Goal: Find contact information: Find contact information

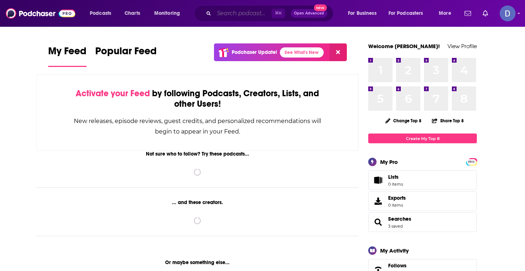
click at [215, 16] on input "Search podcasts, credits, & more..." at bounding box center [243, 14] width 58 height 12
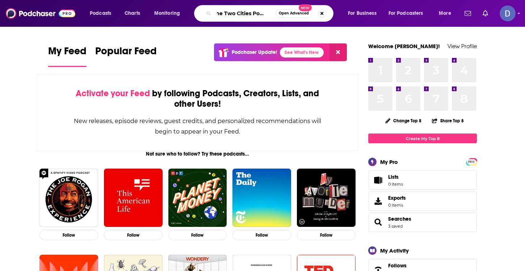
scroll to position [0, 7]
type input "The Two Cities Podcast"
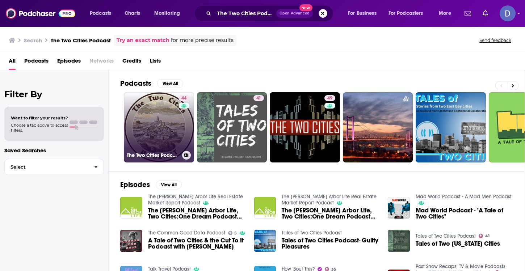
click at [168, 118] on link "44 The Two Cities Podcast" at bounding box center [159, 127] width 70 height 70
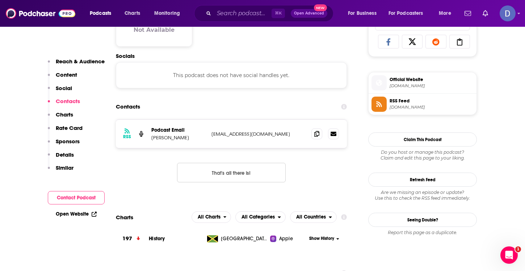
scroll to position [484, 0]
drag, startPoint x: 297, startPoint y: 134, endPoint x: 209, endPoint y: 131, distance: 88.0
click at [209, 131] on div "RSS Podcast Email [PERSON_NAME] [EMAIL_ADDRESS][DOMAIN_NAME] [EMAIL_ADDRESS][DO…" at bounding box center [231, 134] width 231 height 28
copy p "[EMAIL_ADDRESS][DOMAIN_NAME]"
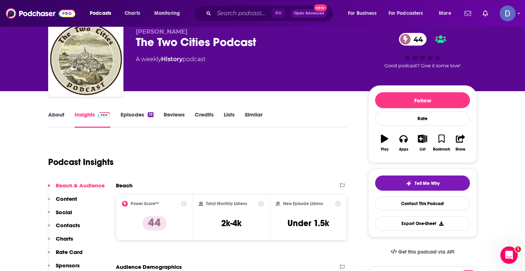
scroll to position [0, 0]
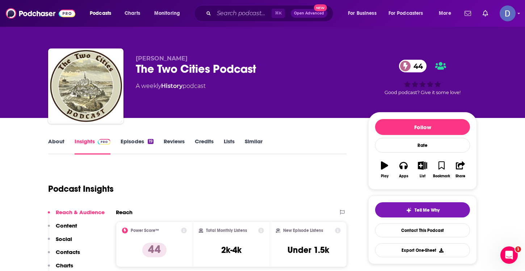
click at [130, 141] on link "Episodes 19" at bounding box center [137, 146] width 33 height 17
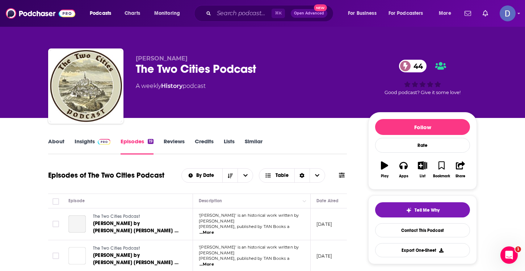
click at [58, 138] on link "About" at bounding box center [56, 146] width 16 height 17
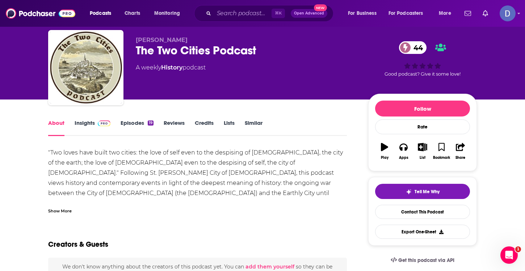
scroll to position [20, 0]
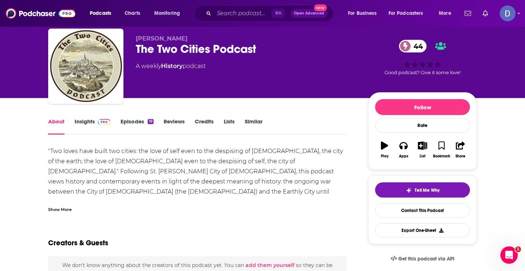
click at [88, 122] on link "Insights" at bounding box center [93, 126] width 36 height 17
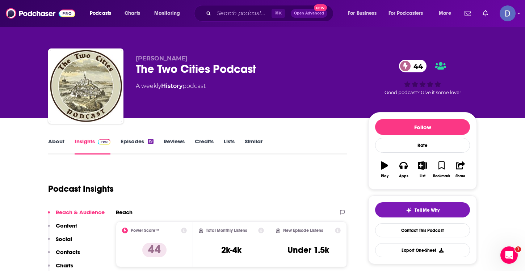
click at [53, 142] on link "About" at bounding box center [56, 146] width 16 height 17
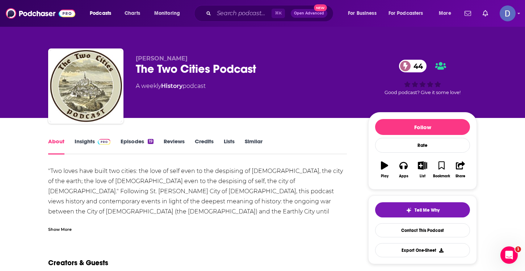
click at [210, 185] on div ""Two loves have built two cities: the love of self even to the despising of [DE…" at bounding box center [197, 201] width 299 height 71
click at [199, 180] on div ""Two loves have built two cities: the love of self even to the despising of [DE…" at bounding box center [197, 201] width 299 height 71
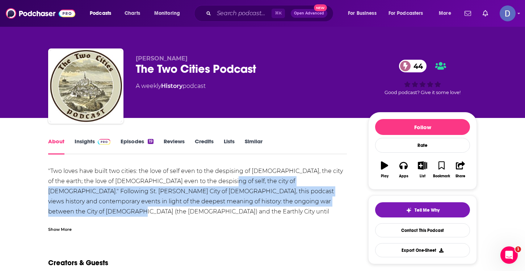
drag, startPoint x: 198, startPoint y: 180, endPoint x: 311, endPoint y: 200, distance: 114.4
click at [311, 200] on div ""Two loves have built two cities: the love of self even to the despising of [DE…" at bounding box center [197, 201] width 299 height 71
copy div "Following St. [PERSON_NAME] City of [DEMOGRAPHIC_DATA], this podcast views hist…"
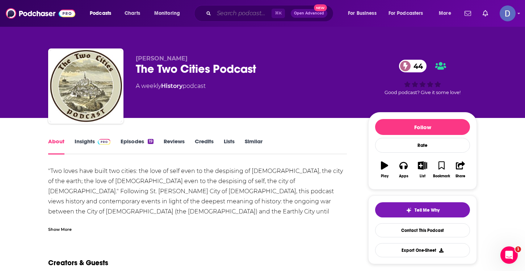
click at [228, 15] on input "Search podcasts, credits, & more..." at bounding box center [243, 14] width 58 height 12
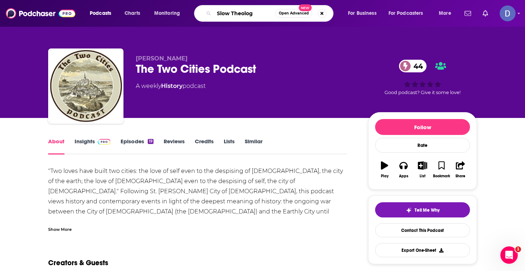
type input "Slow Theology"
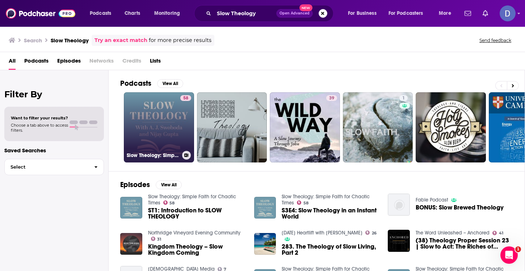
click at [159, 136] on link "58 Slow Theology: Simple Faith for Chaotic Times" at bounding box center [159, 127] width 70 height 70
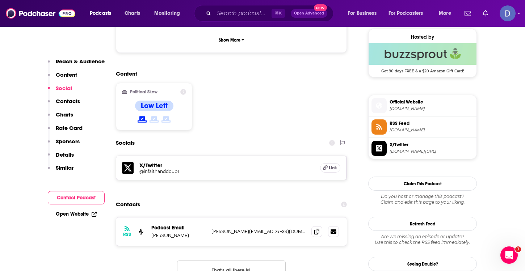
scroll to position [529, 0]
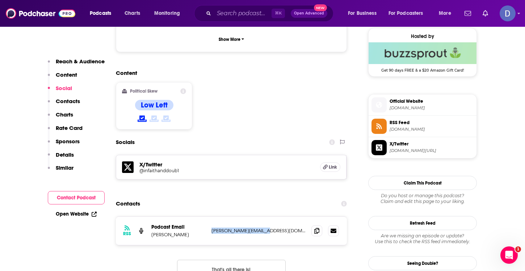
drag, startPoint x: 273, startPoint y: 191, endPoint x: 270, endPoint y: 197, distance: 7.5
click at [270, 217] on div "RSS Podcast Email [PERSON_NAME] Gupta [EMAIL_ADDRESS][DOMAIN_NAME] [PERSON_NAME…" at bounding box center [231, 231] width 231 height 28
copy p "[PERSON_NAME][EMAIL_ADDRESS][DOMAIN_NAME]"
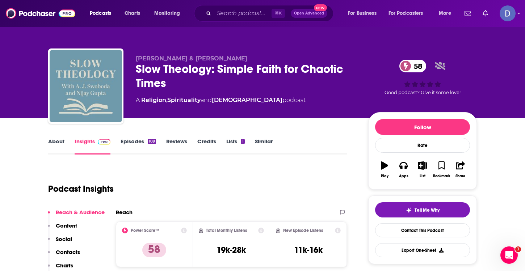
scroll to position [0, 0]
click at [56, 141] on link "About" at bounding box center [56, 146] width 16 height 17
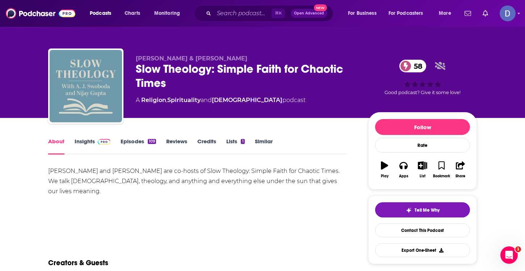
click at [56, 141] on link "About" at bounding box center [56, 146] width 16 height 17
click at [251, 169] on div "[PERSON_NAME] and [PERSON_NAME] are co-hosts of Slow Theology: Simple Faith for…" at bounding box center [197, 181] width 299 height 30
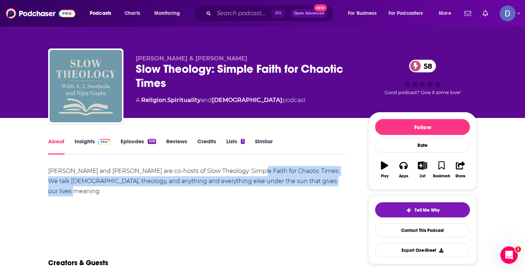
drag, startPoint x: 244, startPoint y: 170, endPoint x: 339, endPoint y: 184, distance: 95.9
click at [339, 184] on div "[PERSON_NAME] and [PERSON_NAME] are co-hosts of Slow Theology: Simple Faith for…" at bounding box center [197, 181] width 299 height 30
copy div "Simple Faith for Chaotic Times. We talk [DEMOGRAPHIC_DATA], theology, and anyth…"
